Goal: Information Seeking & Learning: Learn about a topic

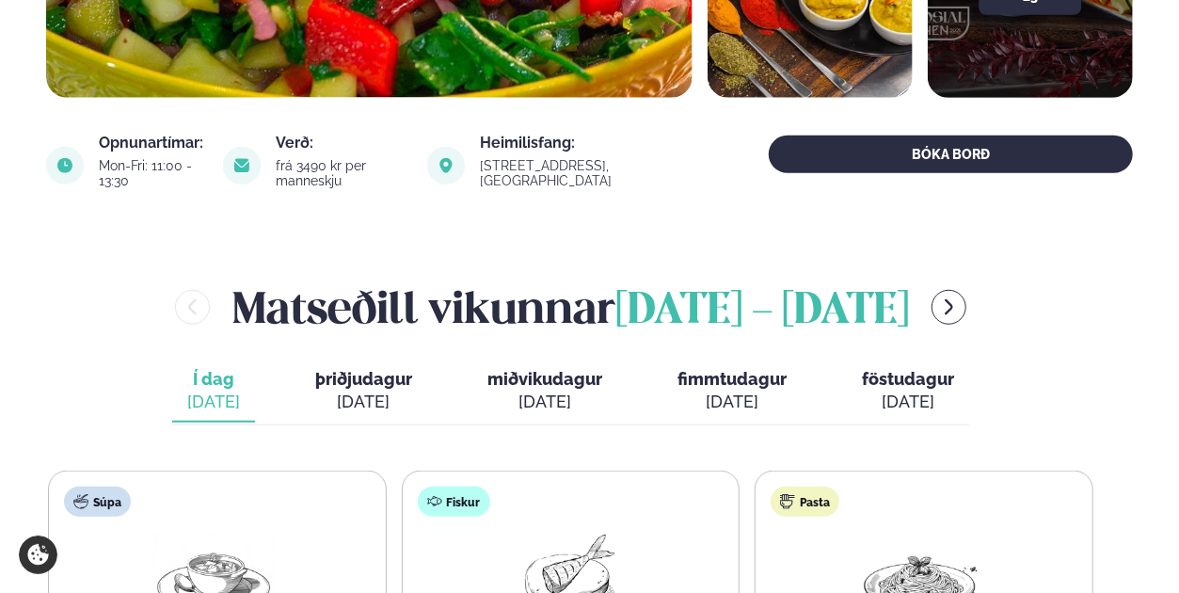
scroll to position [570, 0]
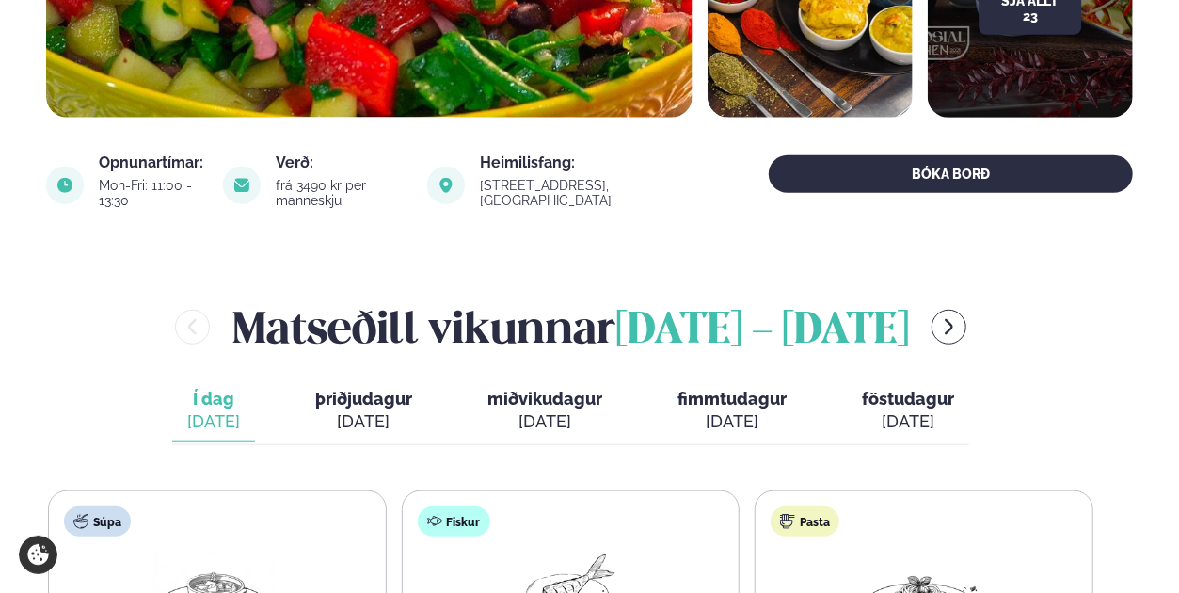
click at [358, 410] on div "[DATE]" at bounding box center [363, 421] width 97 height 23
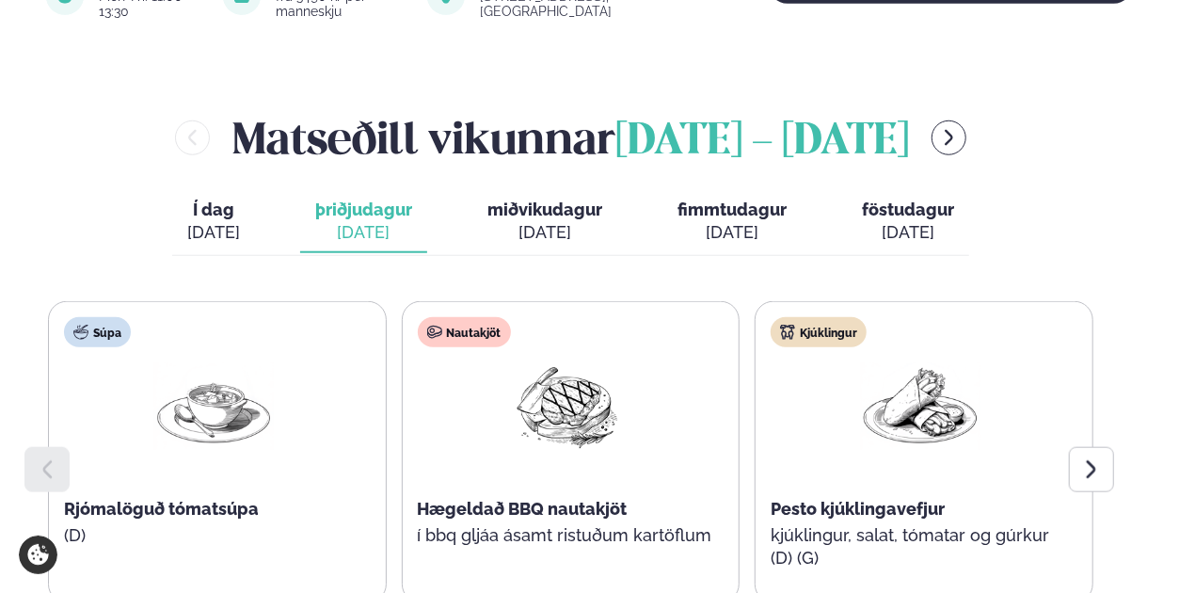
scroll to position [761, 0]
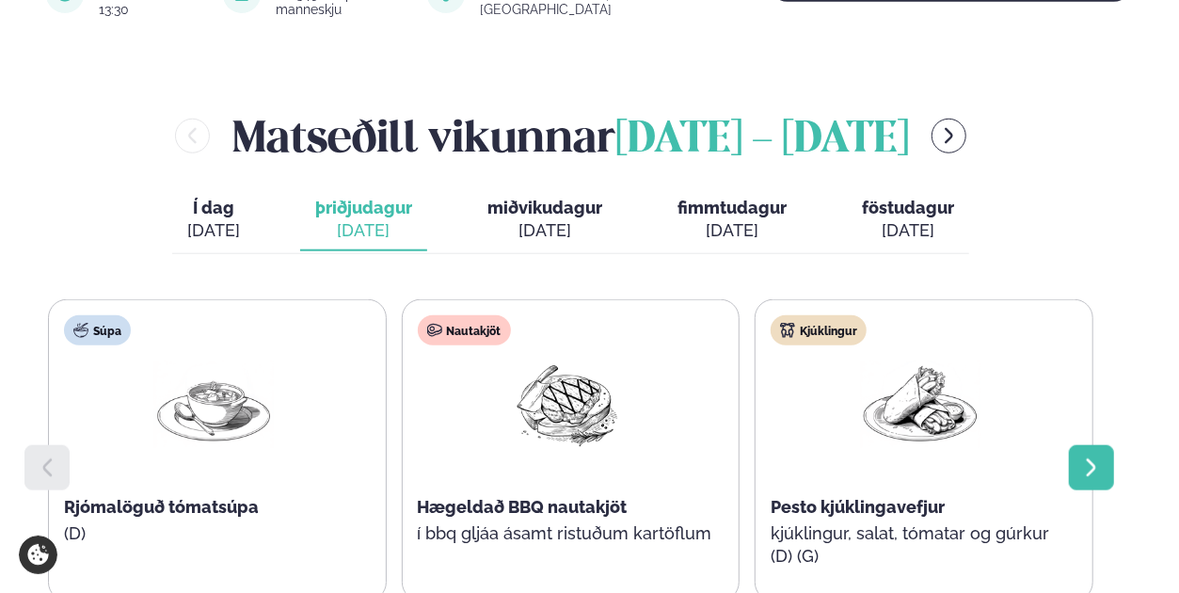
click at [1091, 456] on icon at bounding box center [1091, 467] width 23 height 23
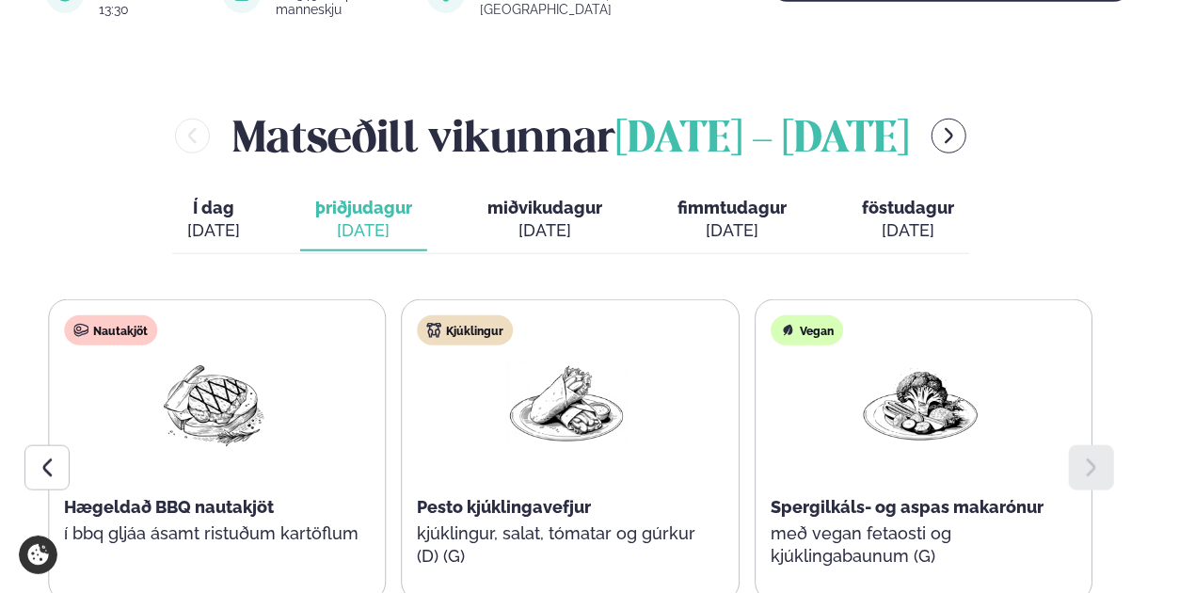
click at [554, 198] on span "miðvikudagur" at bounding box center [544, 208] width 115 height 20
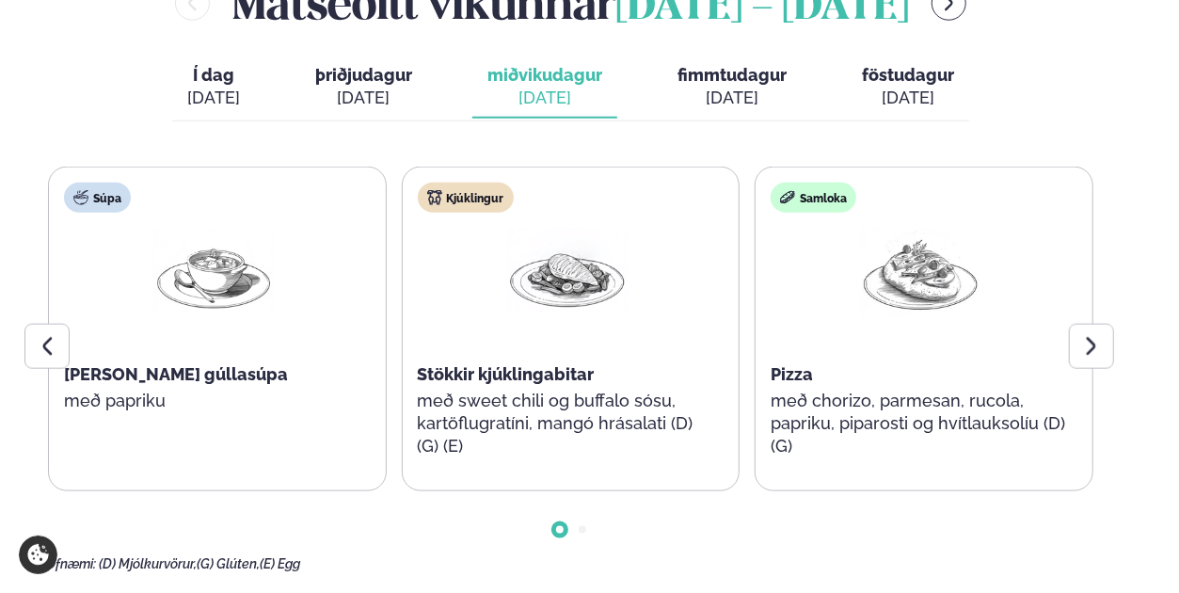
scroll to position [895, 0]
click at [719, 86] on div "[DATE]" at bounding box center [731, 97] width 109 height 23
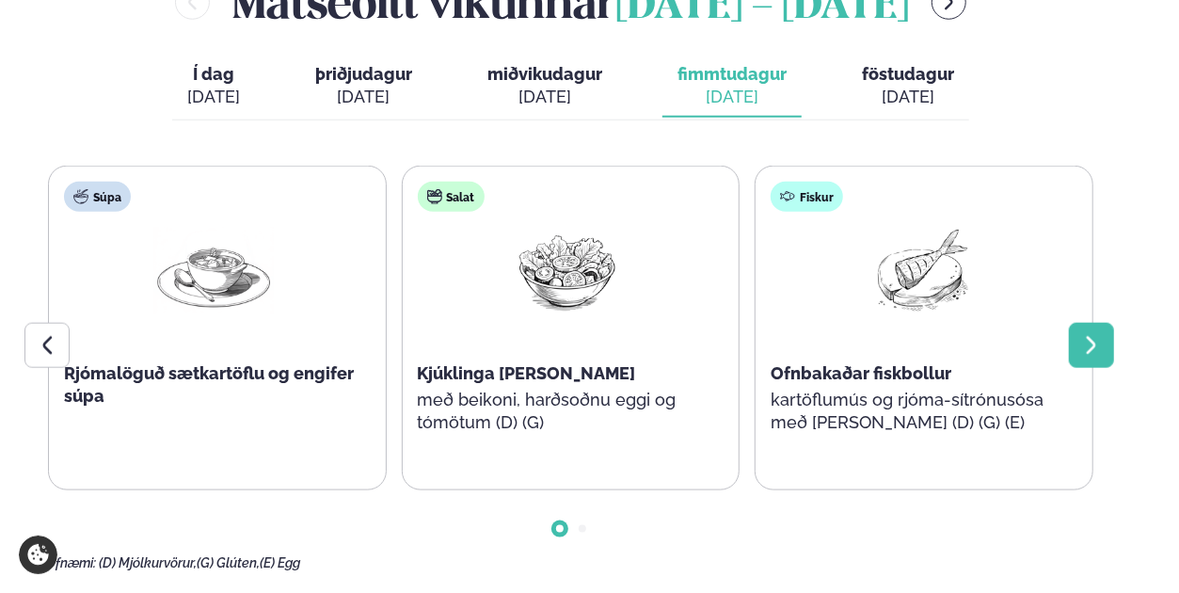
click at [1108, 323] on div at bounding box center [1091, 345] width 45 height 45
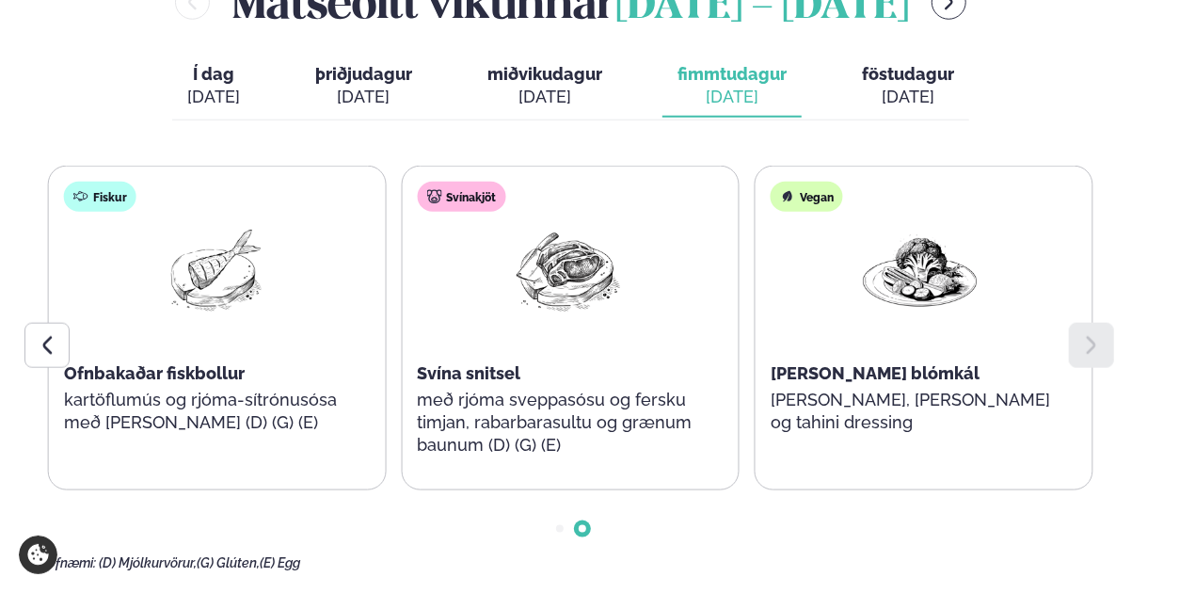
click at [898, 86] on div "[DATE]" at bounding box center [908, 97] width 92 height 23
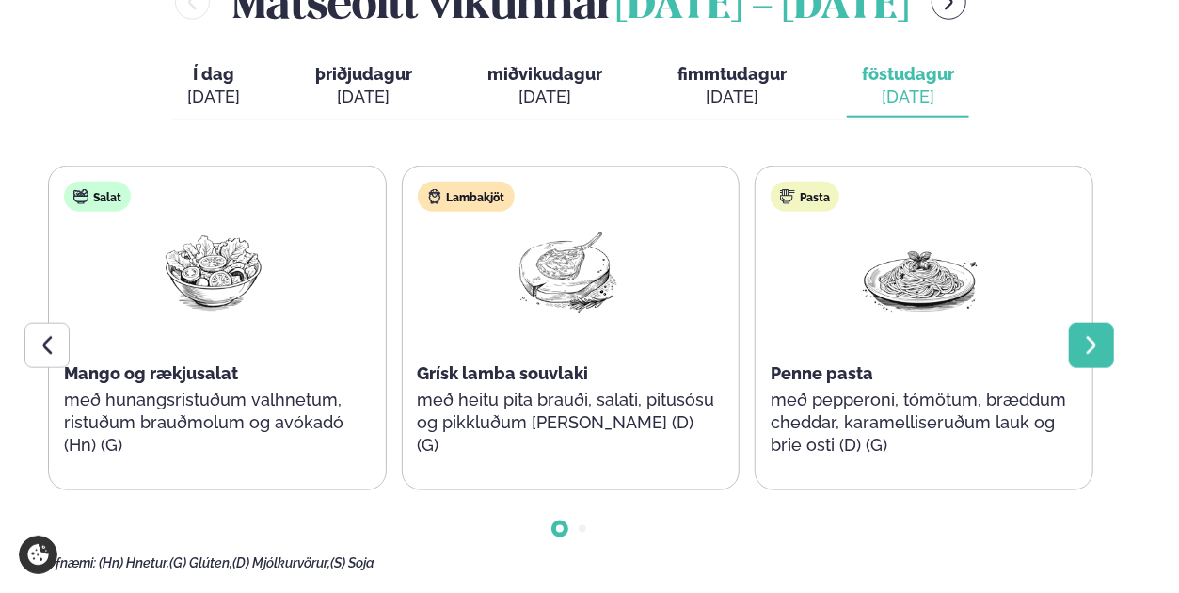
click at [1081, 323] on div at bounding box center [1091, 345] width 45 height 45
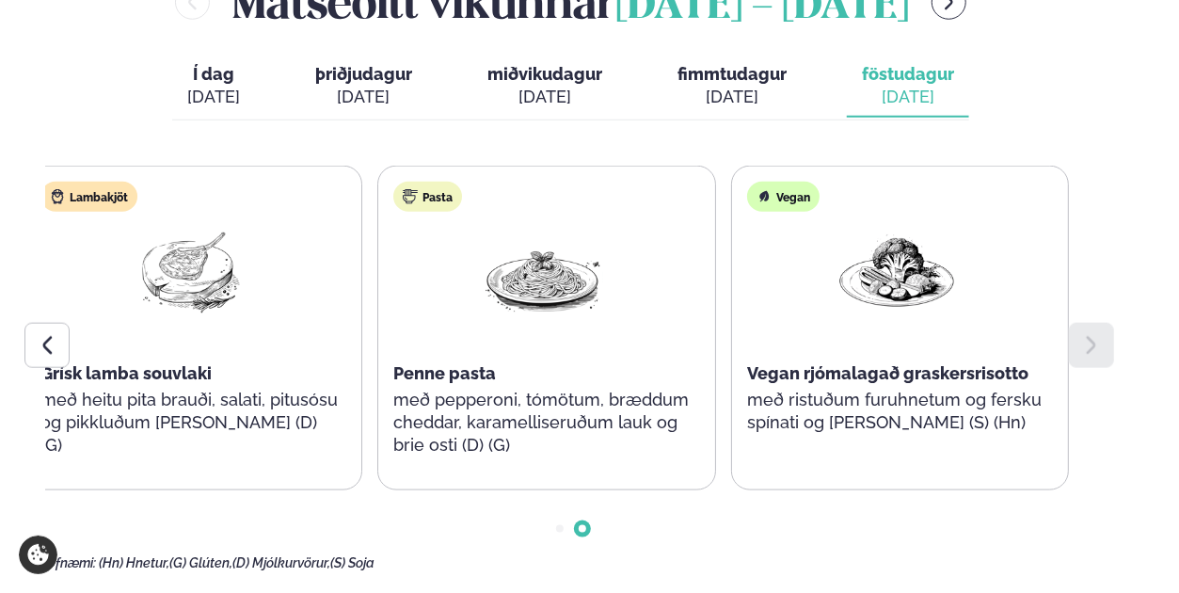
click at [183, 363] on span "Grísk lamba souvlaki" at bounding box center [125, 373] width 171 height 20
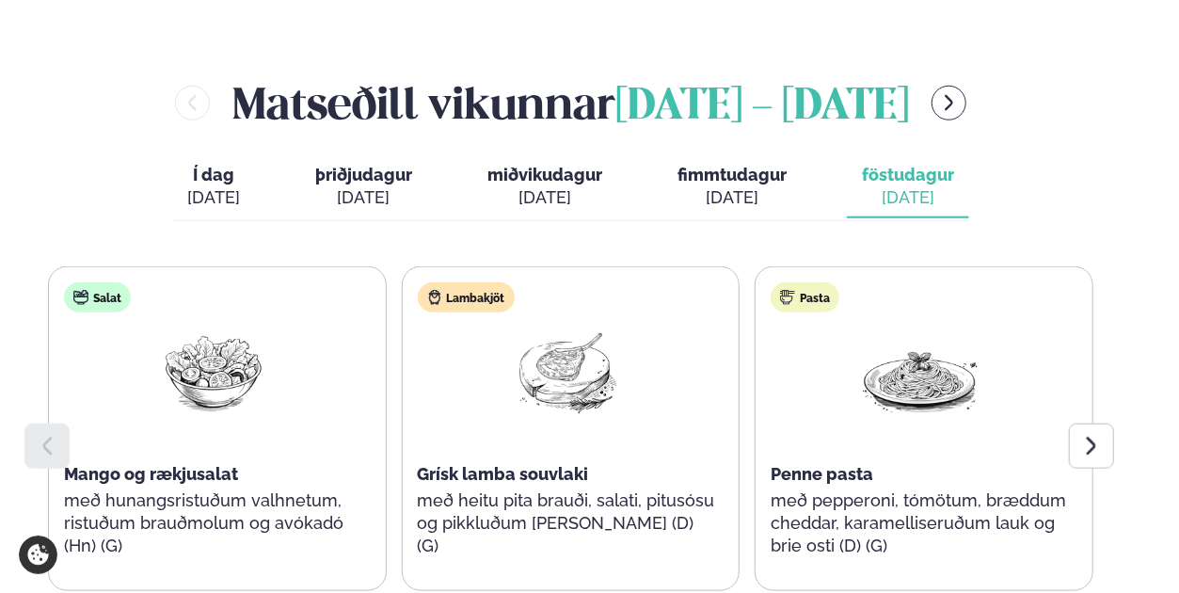
scroll to position [795, 0]
click at [386, 164] on span "þriðjudagur" at bounding box center [363, 174] width 97 height 20
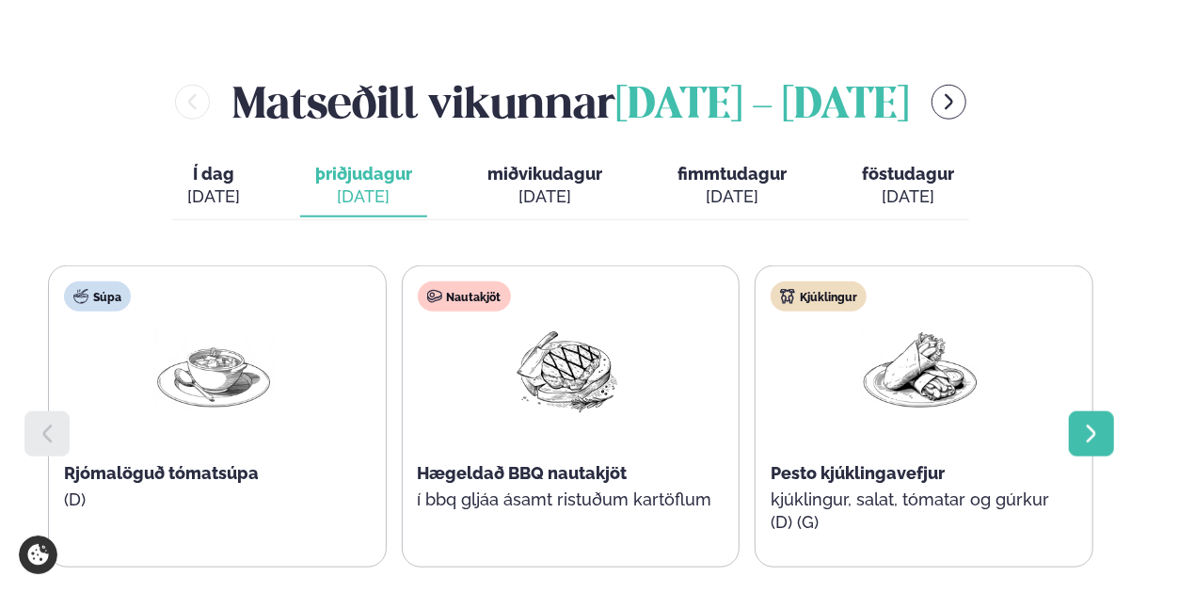
click at [1085, 422] on icon at bounding box center [1091, 433] width 23 height 23
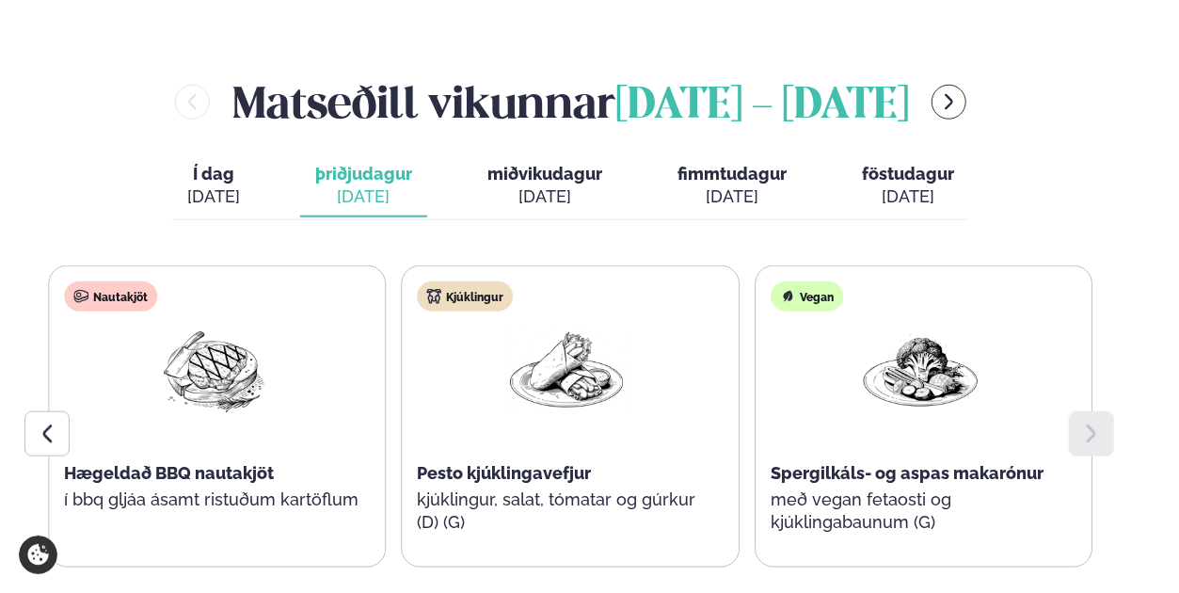
click at [560, 185] on div "[DATE]" at bounding box center [544, 196] width 115 height 23
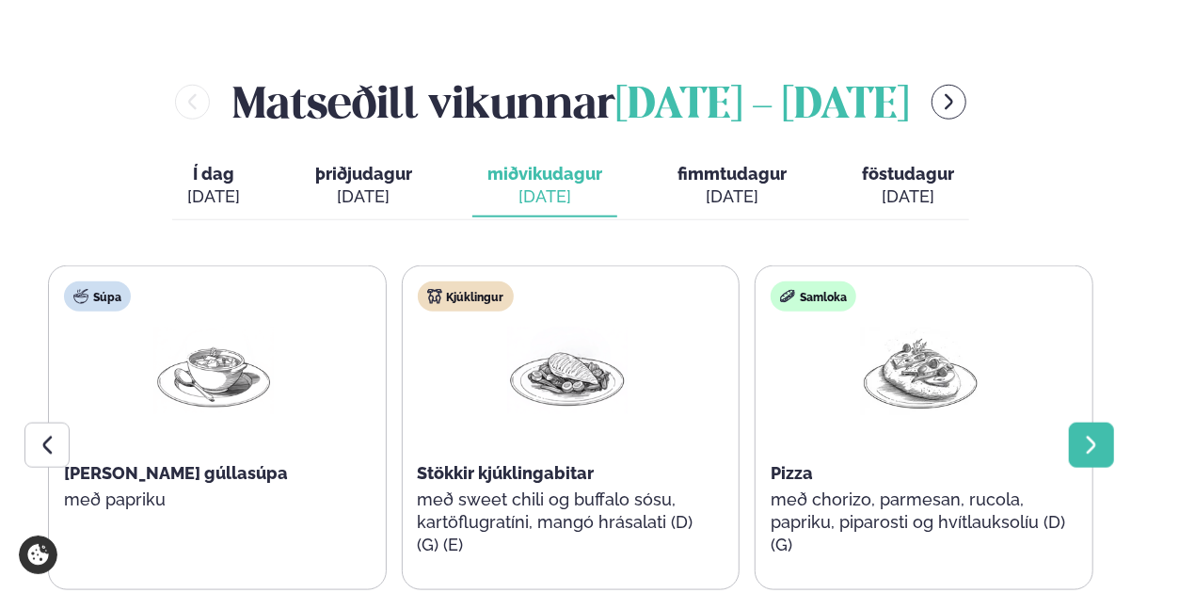
click at [1099, 434] on icon at bounding box center [1091, 445] width 23 height 23
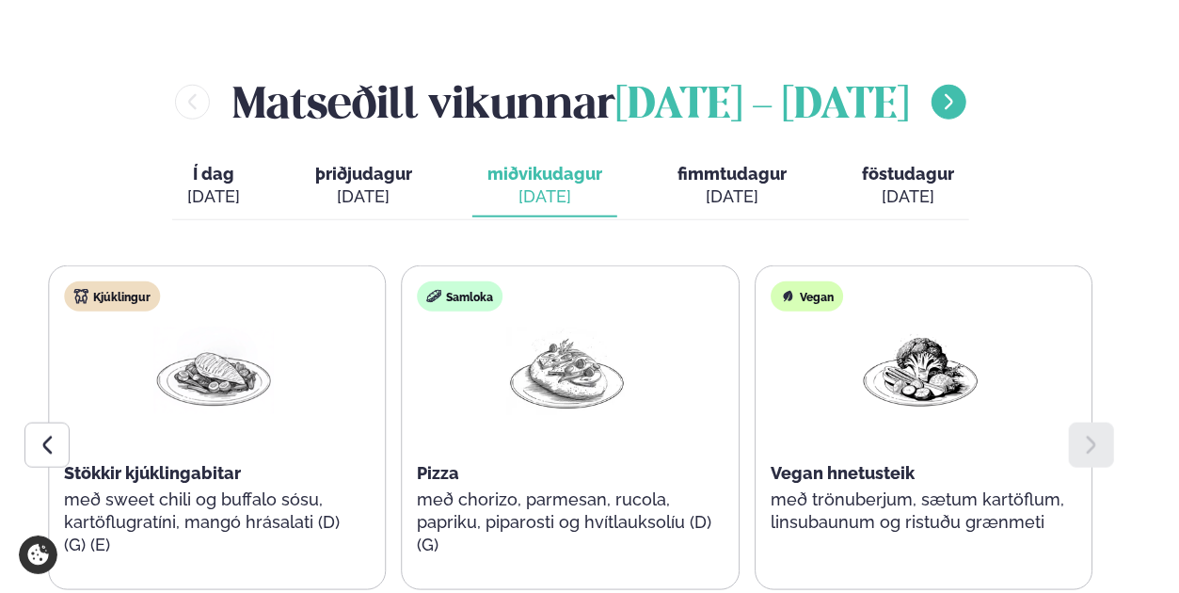
click at [960, 92] on icon "menu-btn-right" at bounding box center [949, 102] width 21 height 21
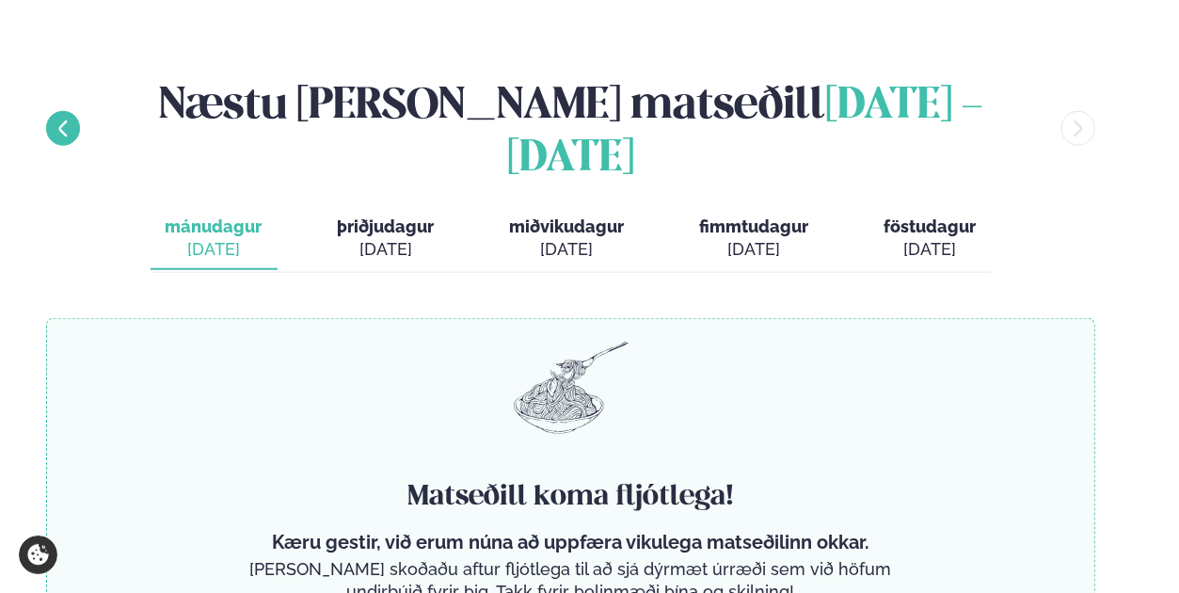
click at [80, 111] on button "menu-btn-left" at bounding box center [63, 128] width 34 height 35
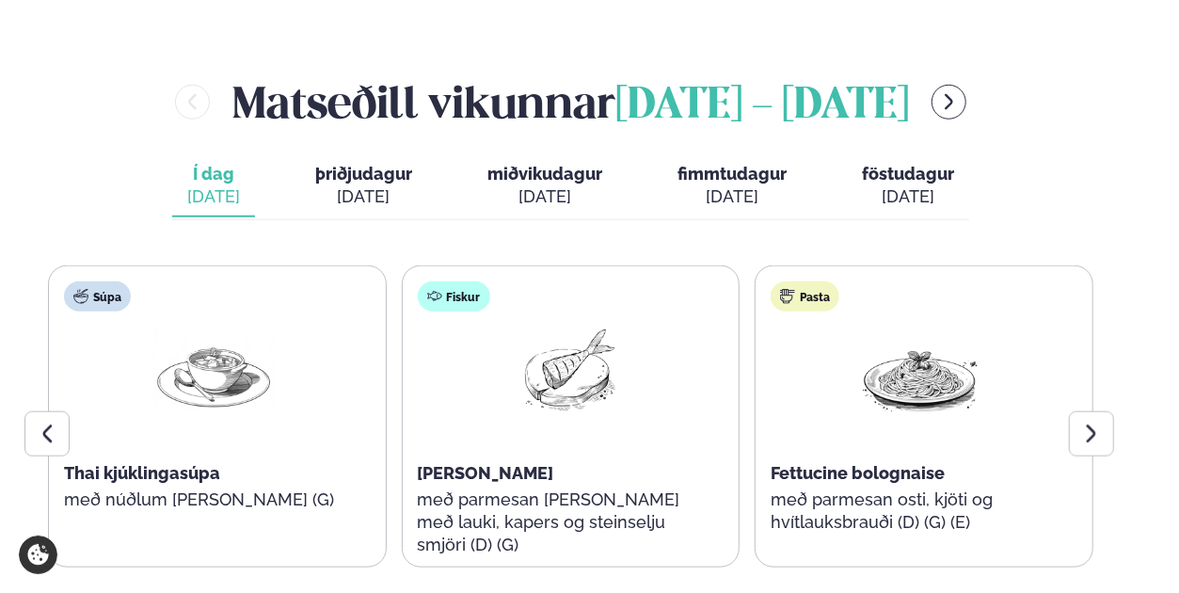
click at [922, 155] on button "föstudagur fös. [DATE]" at bounding box center [908, 186] width 122 height 62
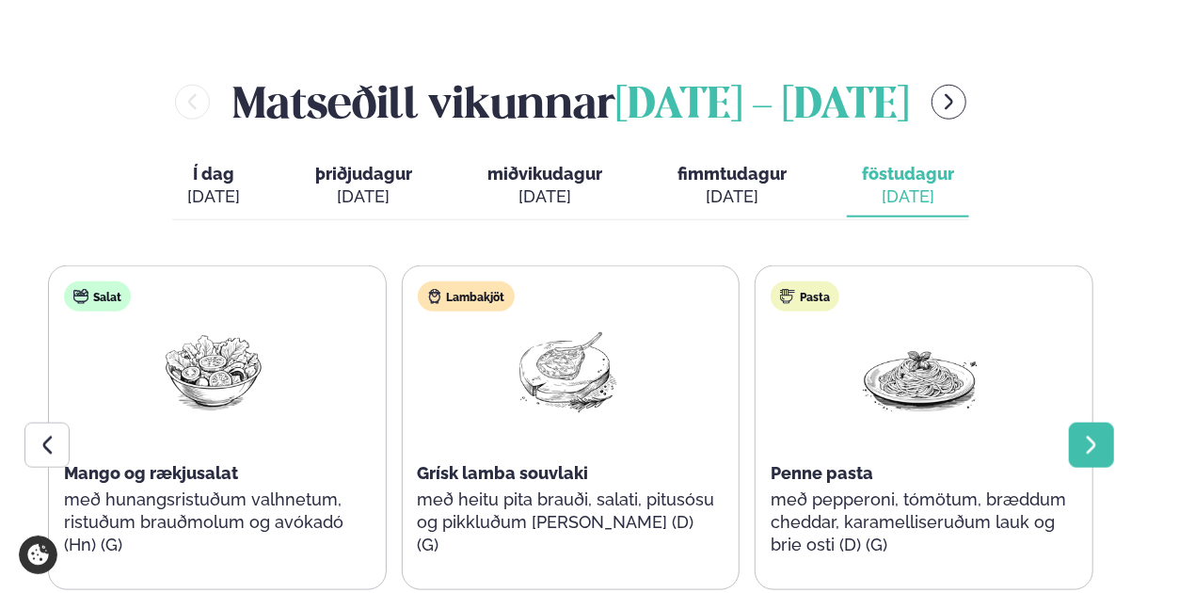
click at [1105, 422] on div at bounding box center [1091, 444] width 45 height 45
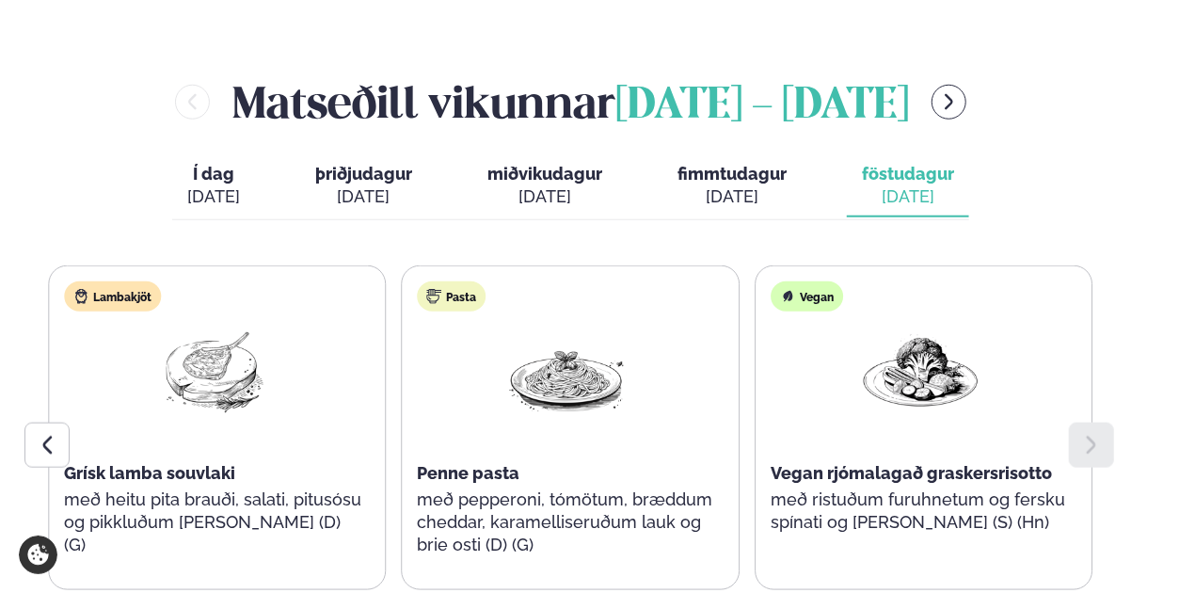
click at [1105, 422] on div at bounding box center [1091, 444] width 45 height 45
